Goal: Task Accomplishment & Management: Manage account settings

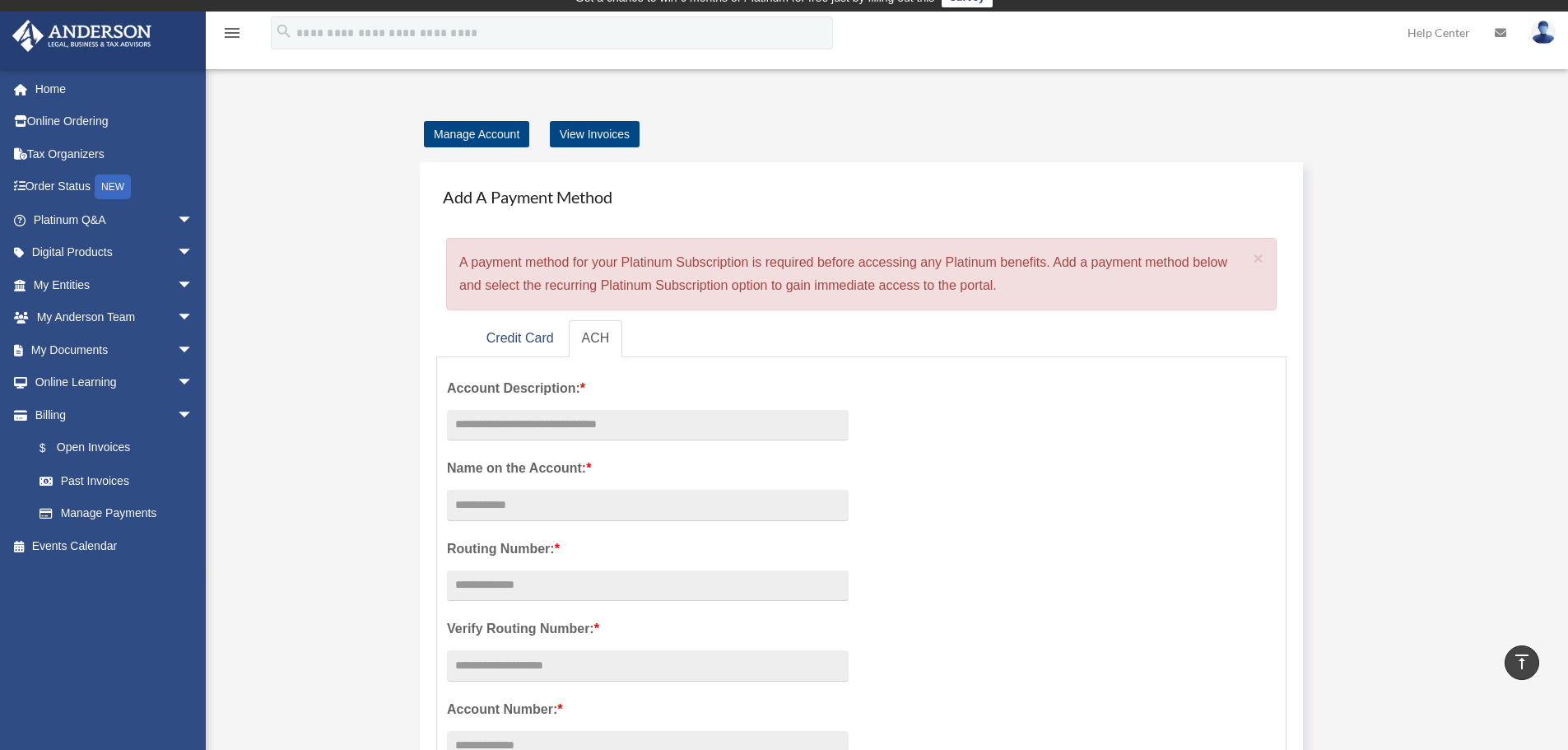
scroll to position [2, 0]
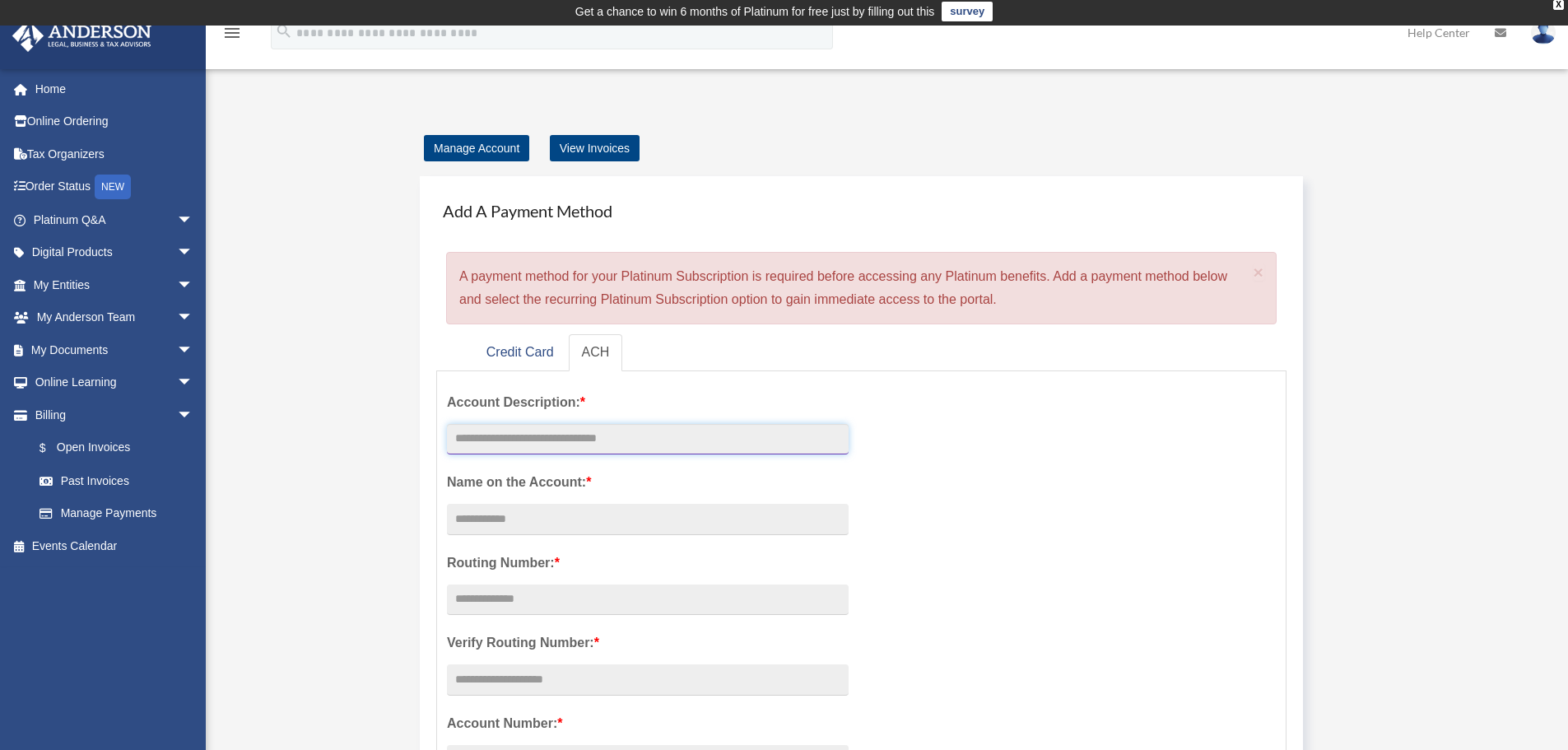
drag, startPoint x: 640, startPoint y: 427, endPoint x: 711, endPoint y: 469, distance: 82.5
click at [641, 429] on input "text" at bounding box center [647, 440] width 401 height 31
click at [697, 243] on div "Add A Payment Method × A payment method for your Platinum Subscription is requi…" at bounding box center [861, 258] width 850 height 132
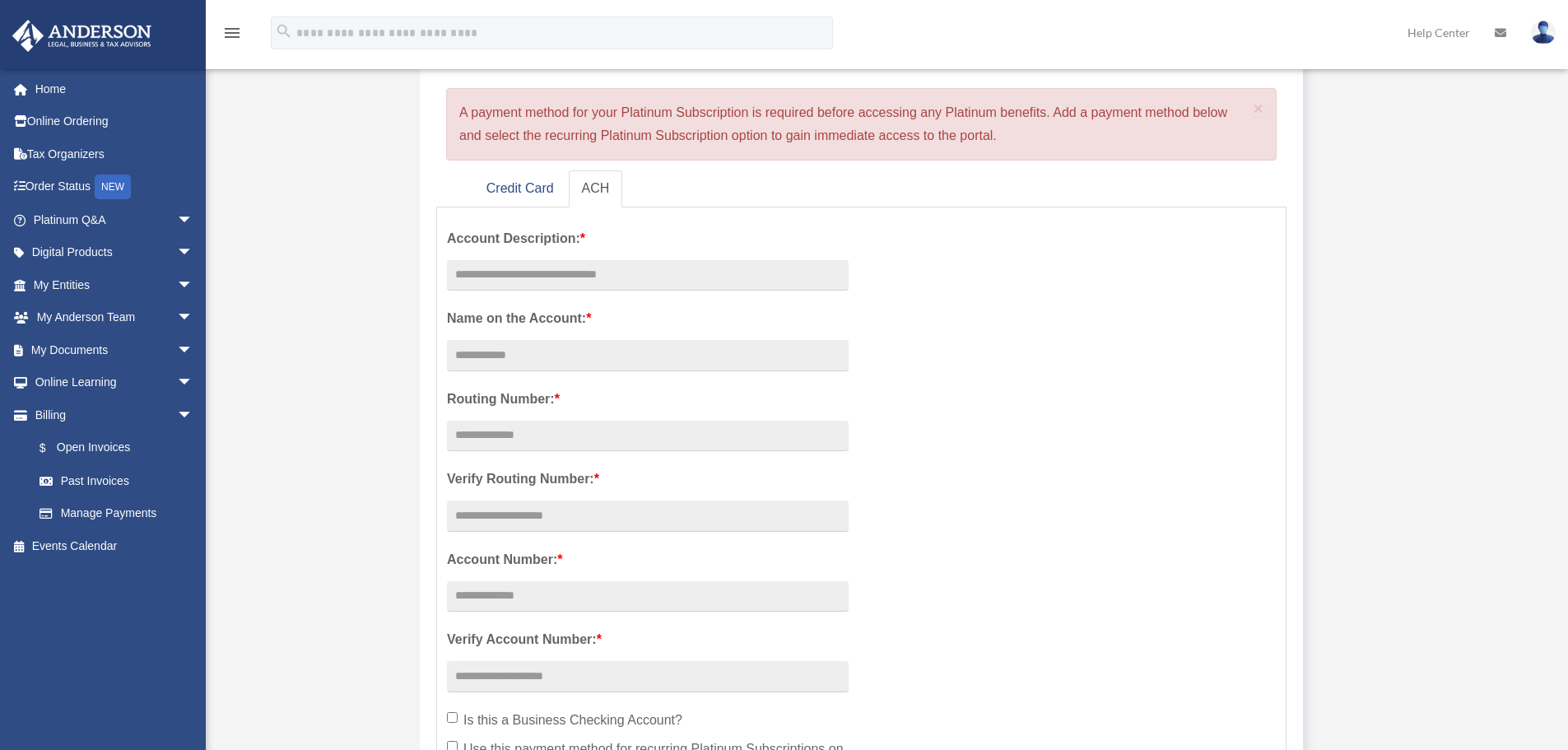
scroll to position [167, 0]
click at [1539, 35] on img at bounding box center [1543, 32] width 25 height 24
click at [78, 221] on link "Platinum Q&A arrow_drop_down" at bounding box center [115, 220] width 207 height 33
